Goal: Find specific page/section: Find specific page/section

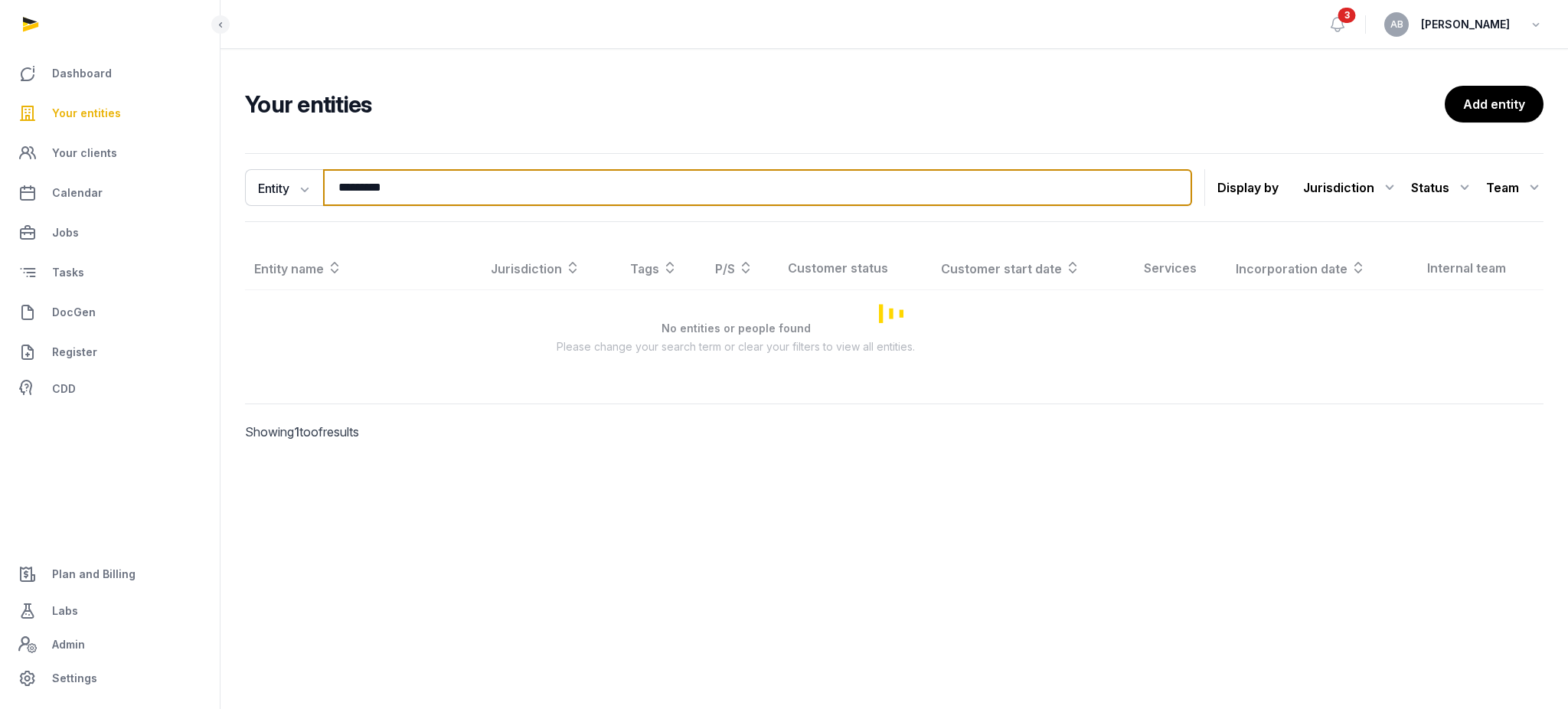
click at [483, 191] on input "********" at bounding box center [757, 188] width 869 height 37
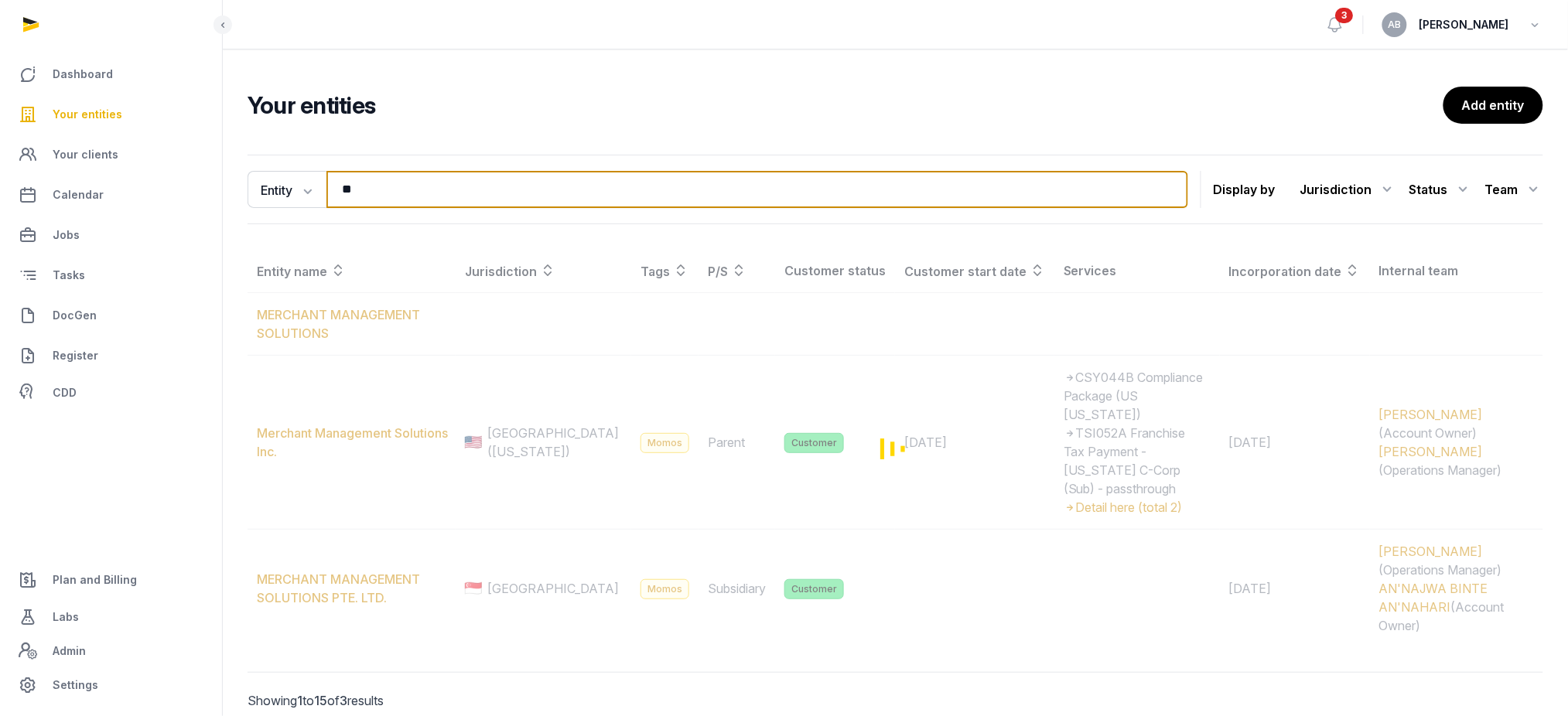
type input "*"
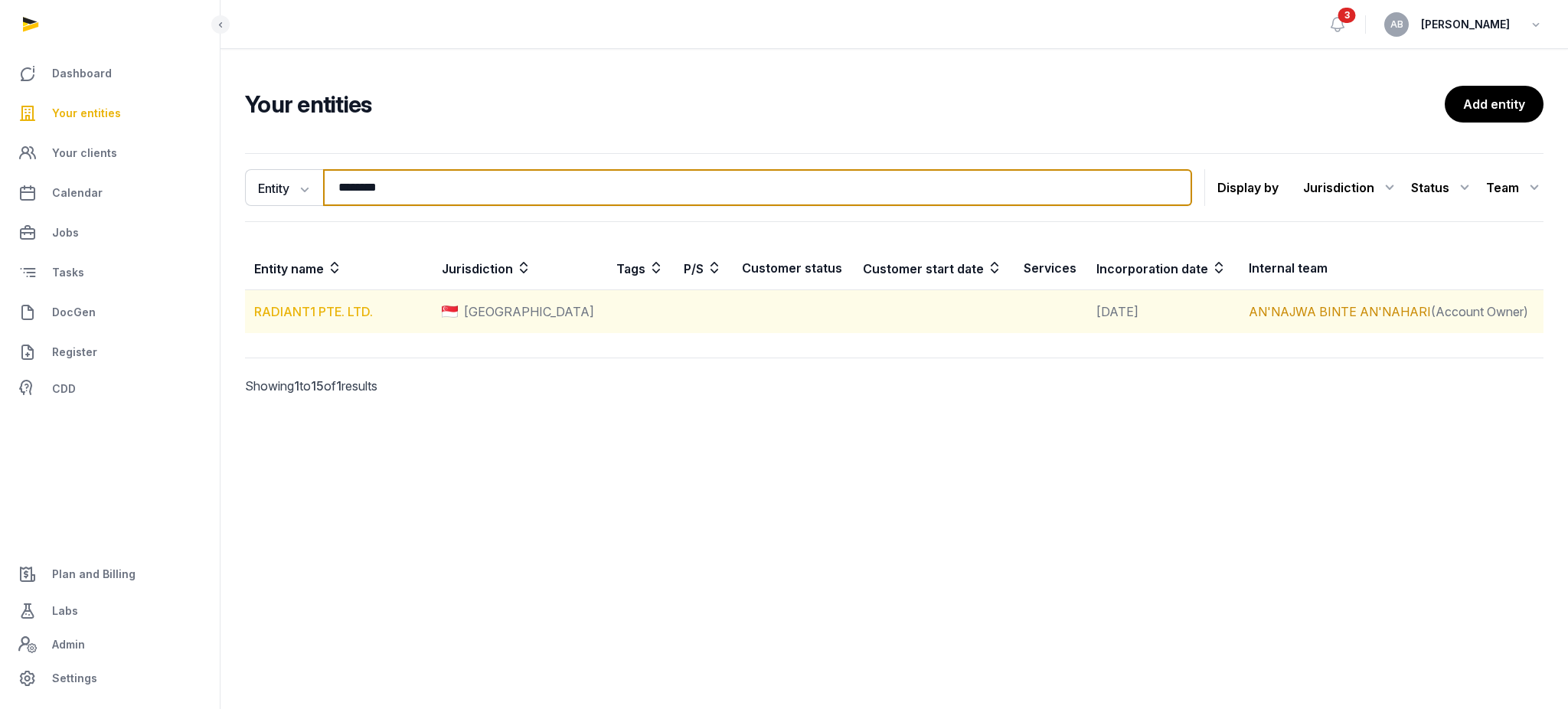
type input "********"
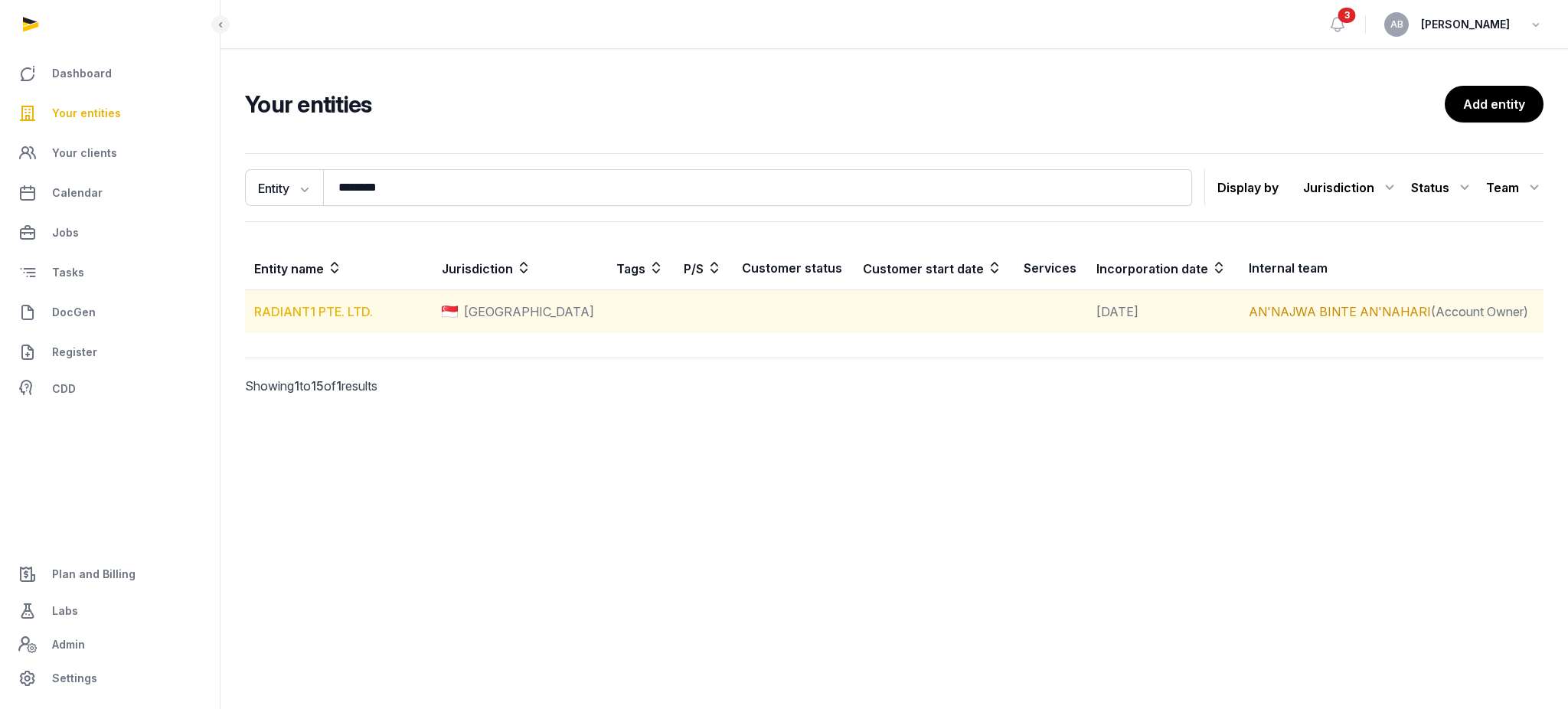
click at [327, 306] on link "RADIANT1 PTE. LTD." at bounding box center [314, 311] width 119 height 15
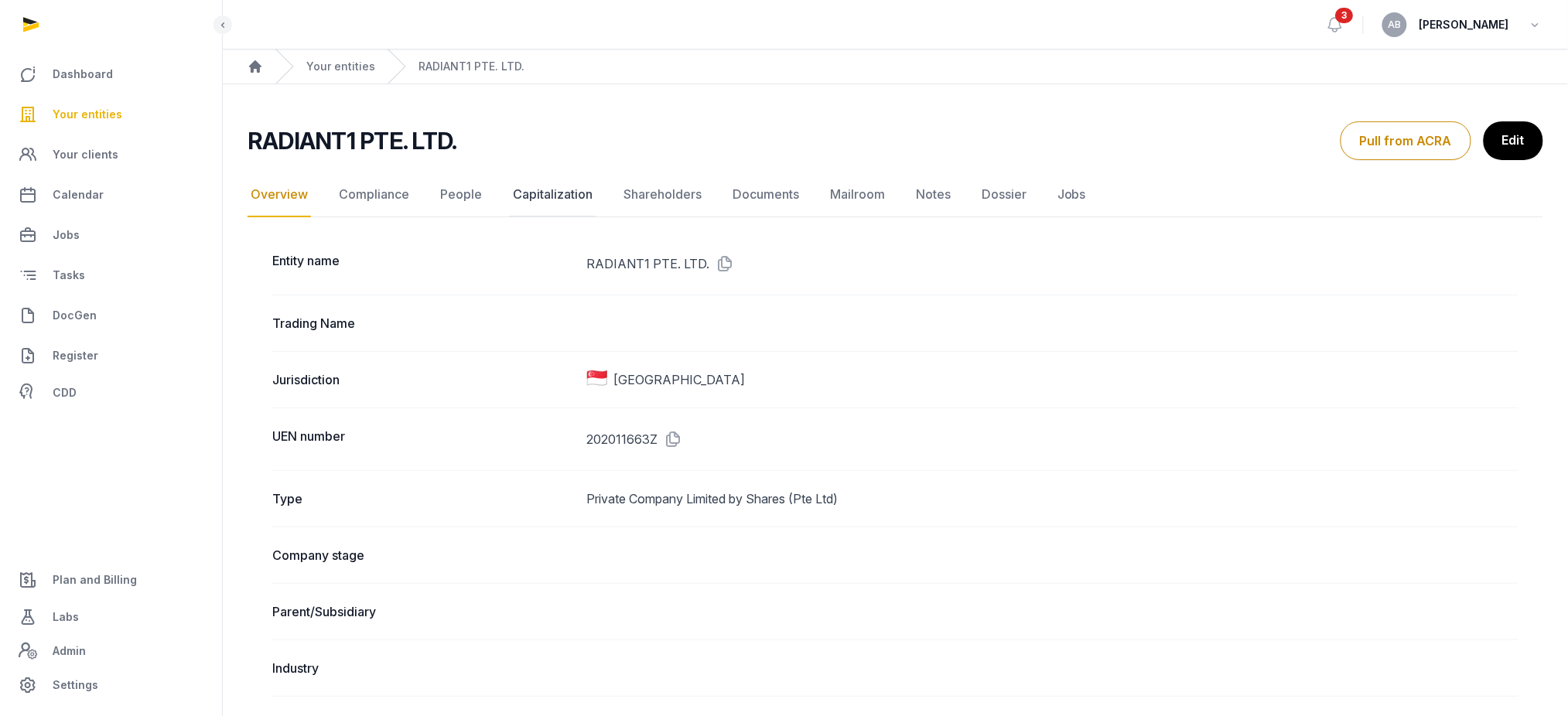
click at [510, 198] on link "Capitalization" at bounding box center [553, 194] width 86 height 45
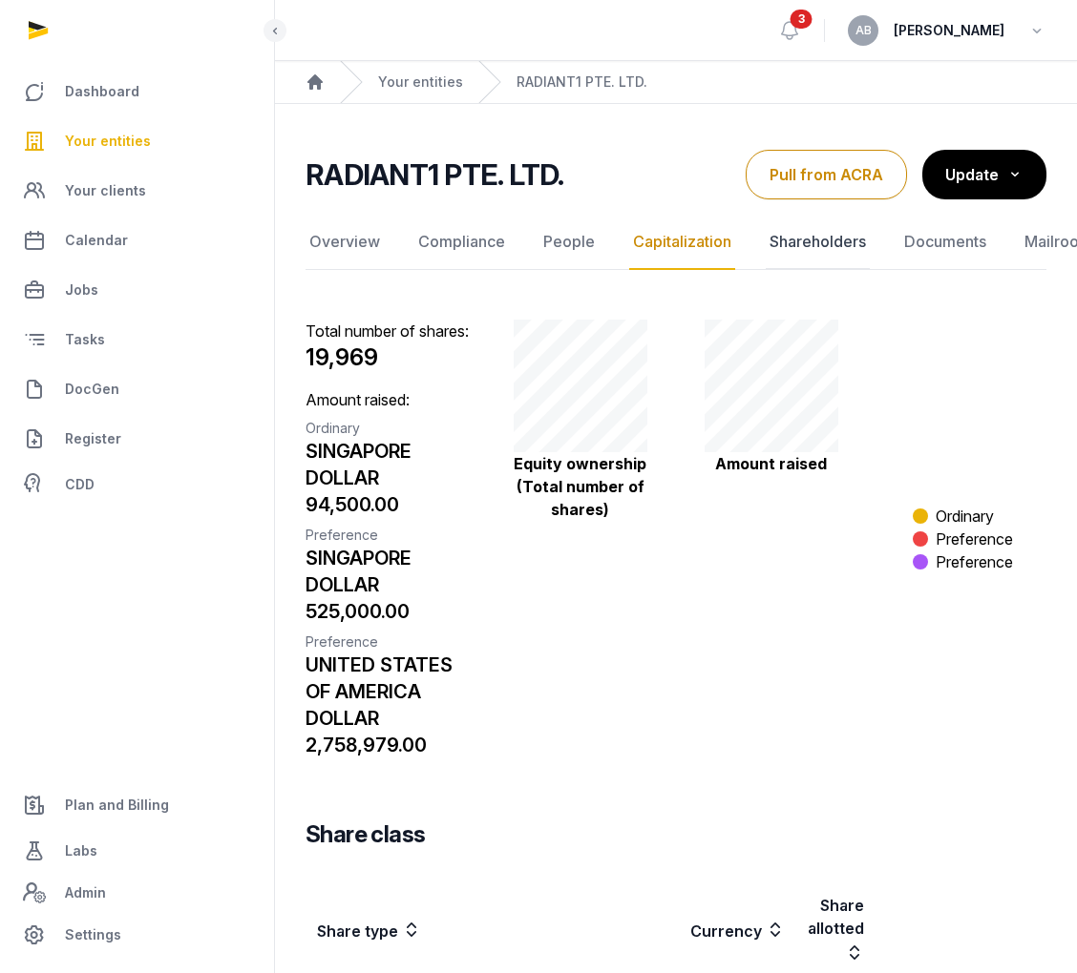
click at [793, 243] on link "Shareholders" at bounding box center [817, 242] width 104 height 55
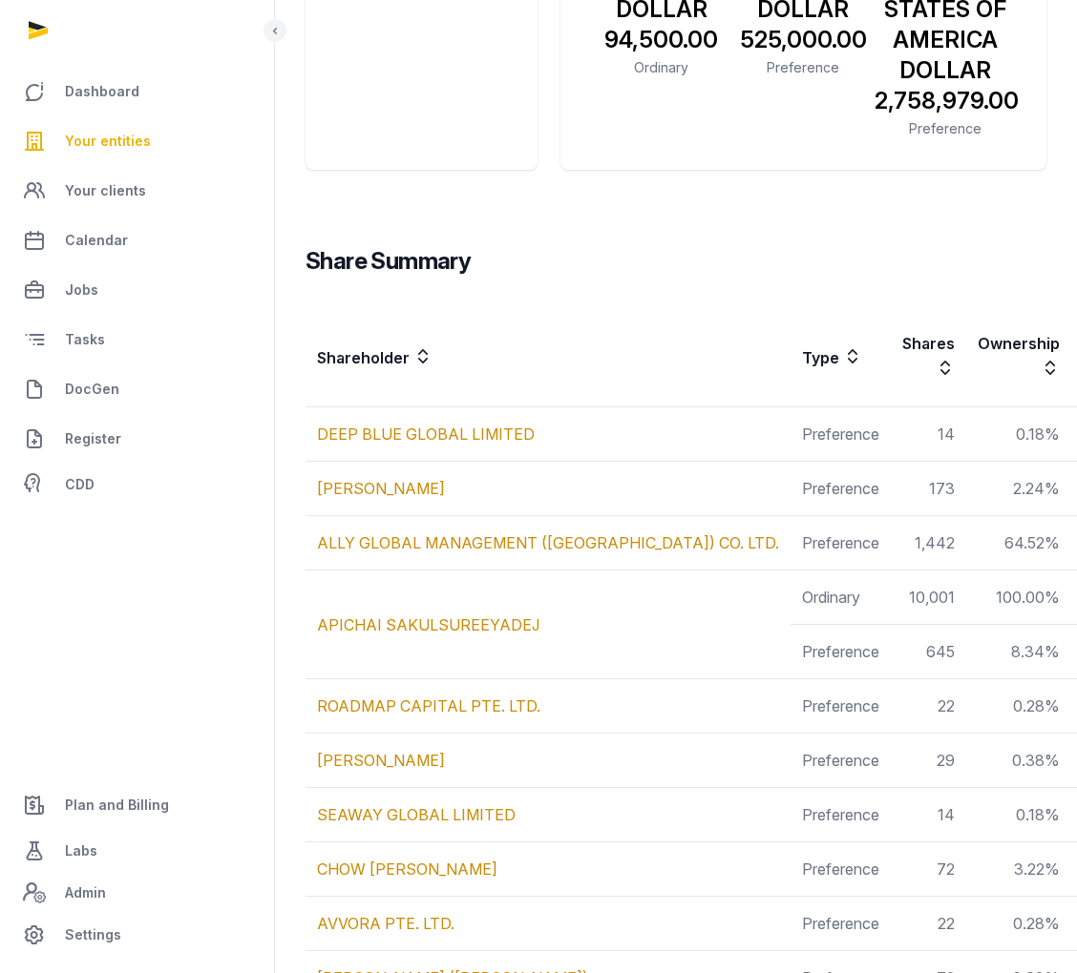
scroll to position [477, 0]
click at [557, 274] on h3 "Share Summary" at bounding box center [932, 260] width 1254 height 31
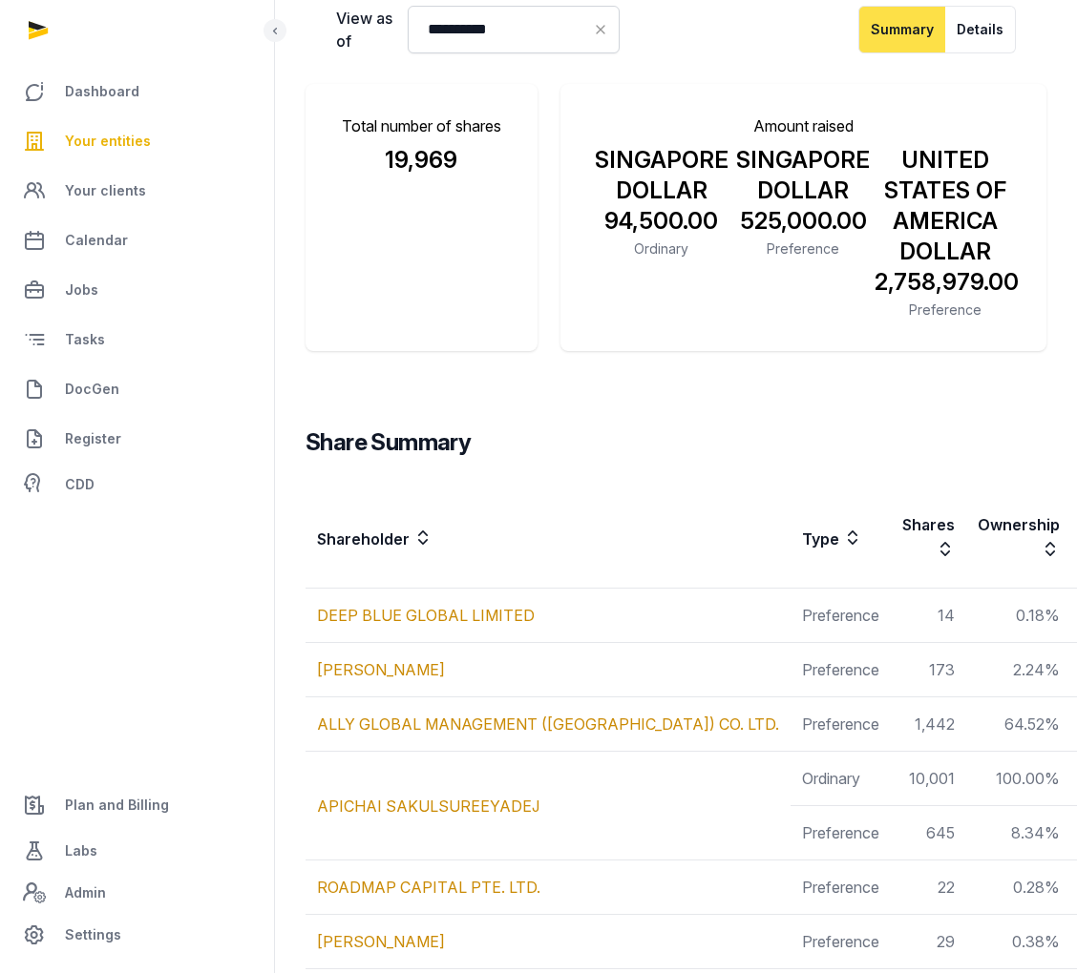
scroll to position [299, 0]
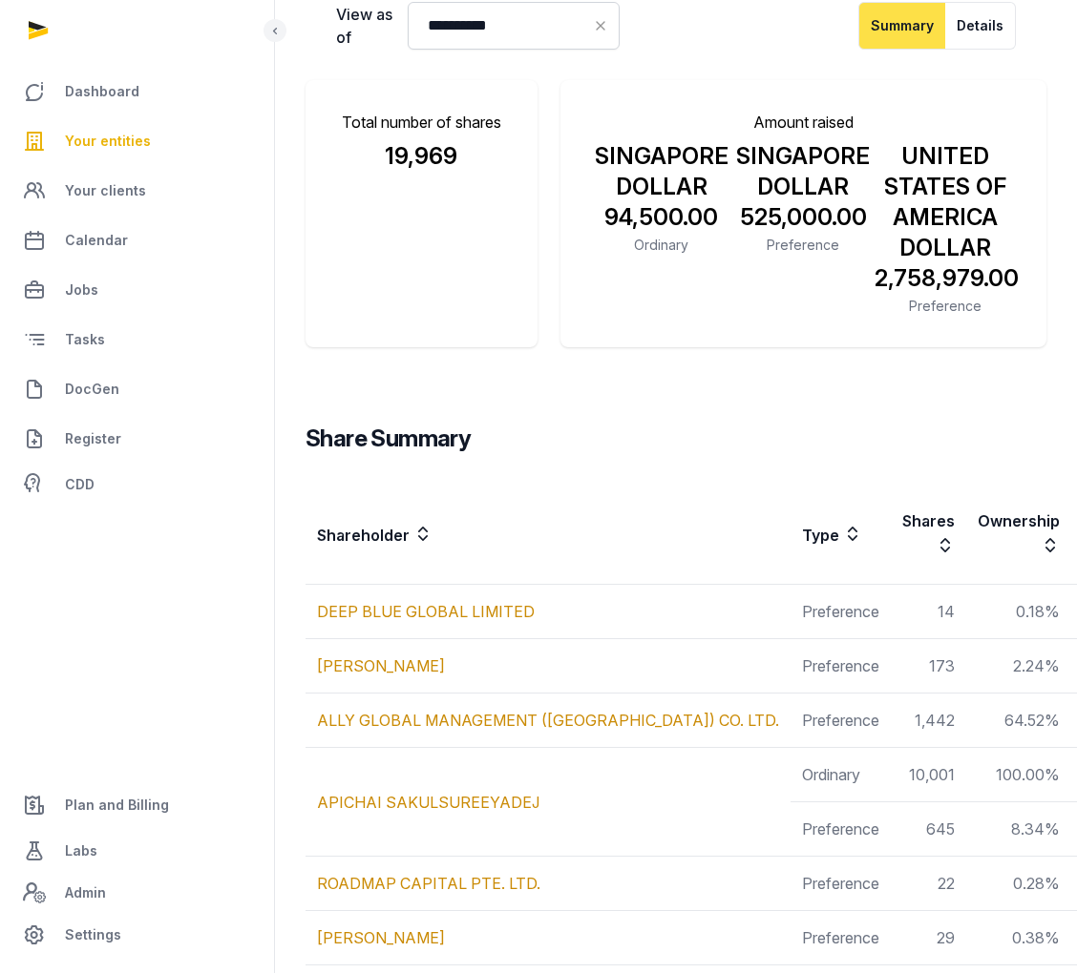
click at [837, 393] on div "Share Summary Shareholder Type Shares Ownership Amount paid Amount unpaid DEEP …" at bounding box center [932, 952] width 1315 height 1132
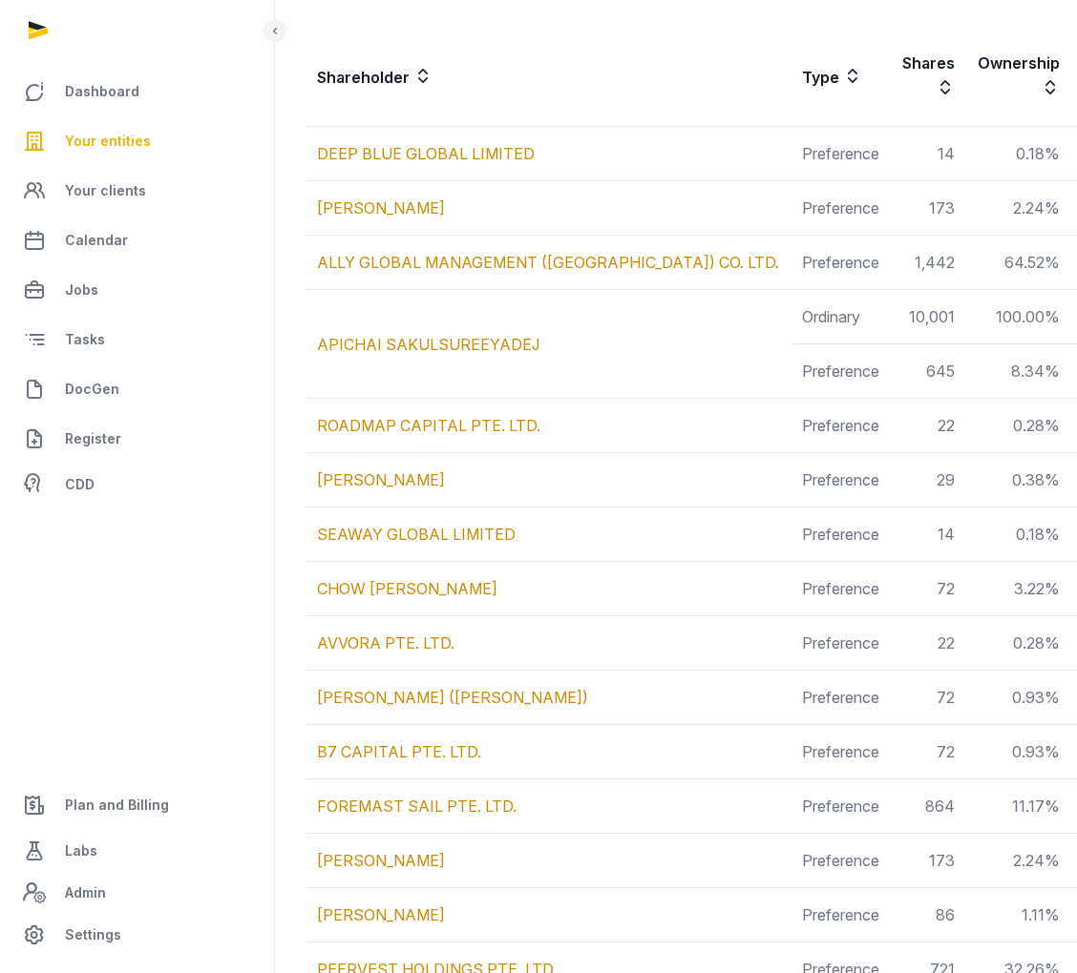
scroll to position [747, 0]
